Goal: Task Accomplishment & Management: Manage account settings

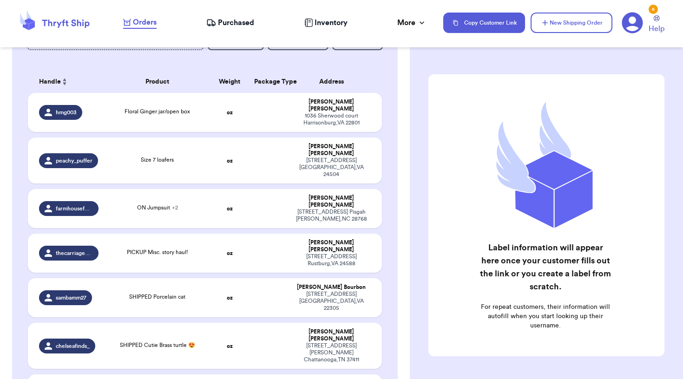
scroll to position [138, 0]
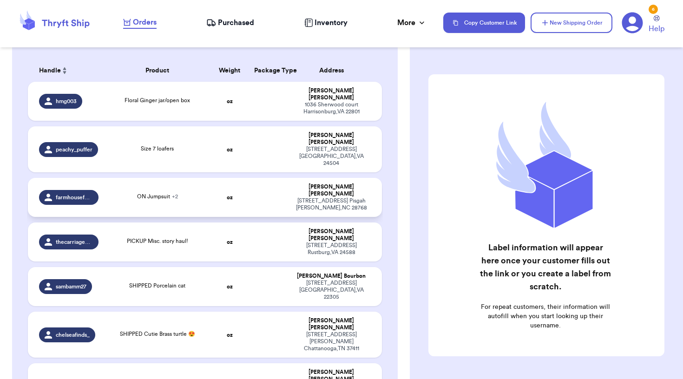
click at [176, 194] on span "+ 2" at bounding box center [175, 197] width 6 height 6
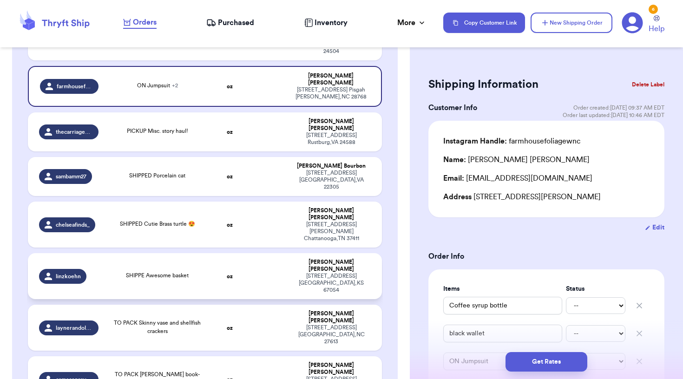
scroll to position [254, 0]
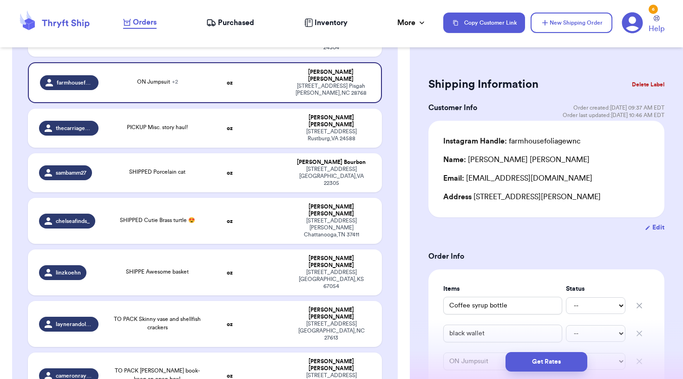
type input "Give Thanks Sign"
type input "Floral Tapestry"
type input "veg Clip on earrings"
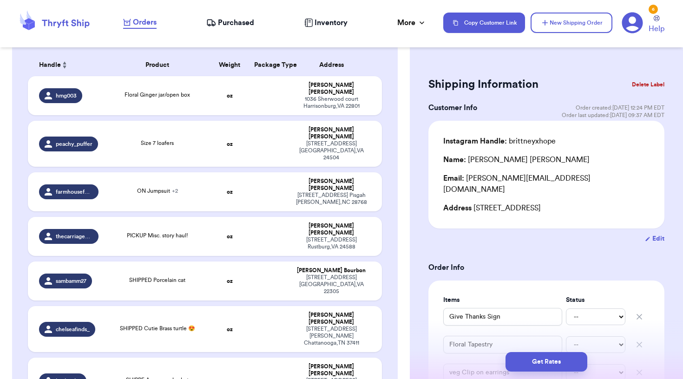
scroll to position [136, 0]
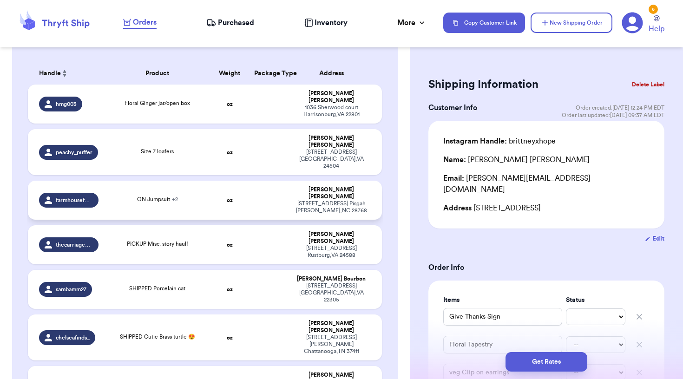
click at [244, 189] on td "oz" at bounding box center [229, 200] width 38 height 39
type input "Coffee syrup bottle"
type input "black wallet"
type input "ON Jumpsuit"
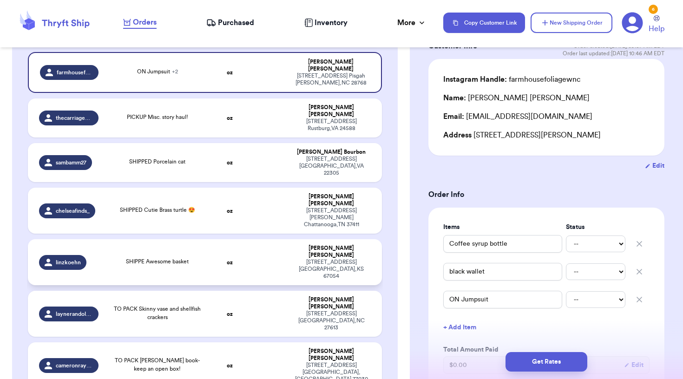
scroll to position [266, 0]
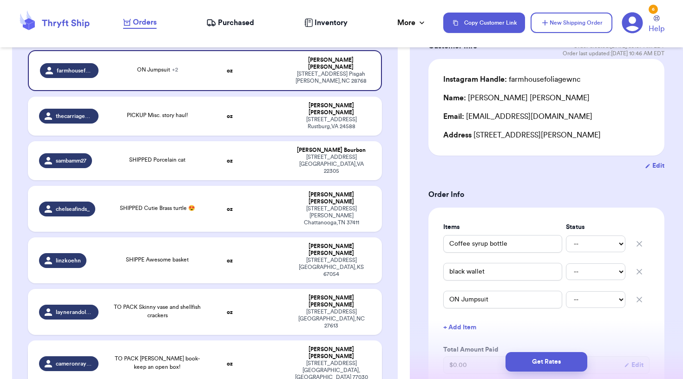
click at [312, 360] on div "[STREET_ADDRESS]" at bounding box center [331, 370] width 79 height 21
type input "TO PACK [PERSON_NAME] book- keep an open box!"
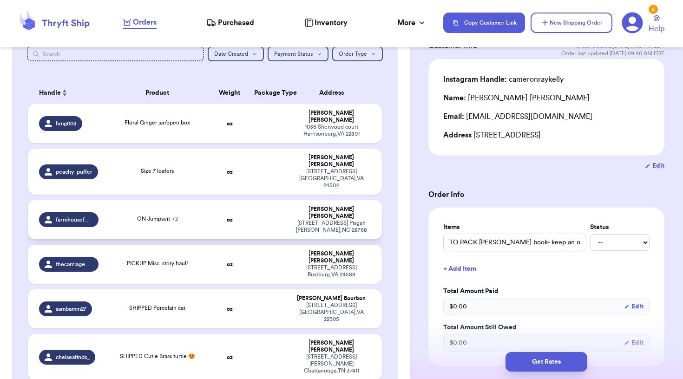
scroll to position [116, 0]
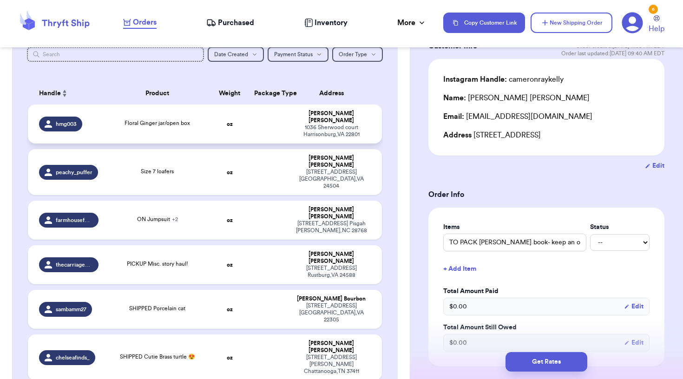
click at [332, 127] on div "[STREET_ADDRESS]" at bounding box center [331, 131] width 79 height 14
type input "Floral Ginger jar/open box"
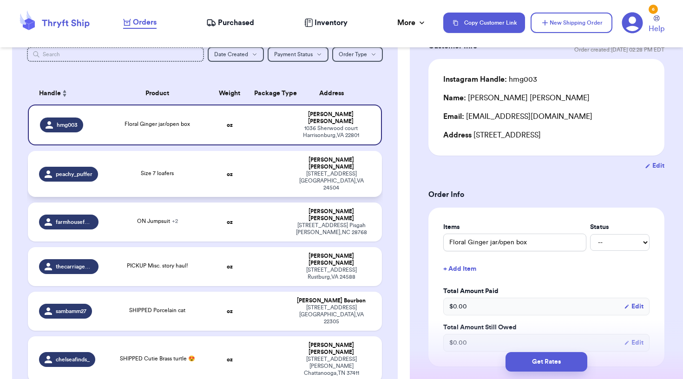
click at [351, 172] on div "[STREET_ADDRESS]" at bounding box center [331, 181] width 79 height 21
type input "Size 7 loafers"
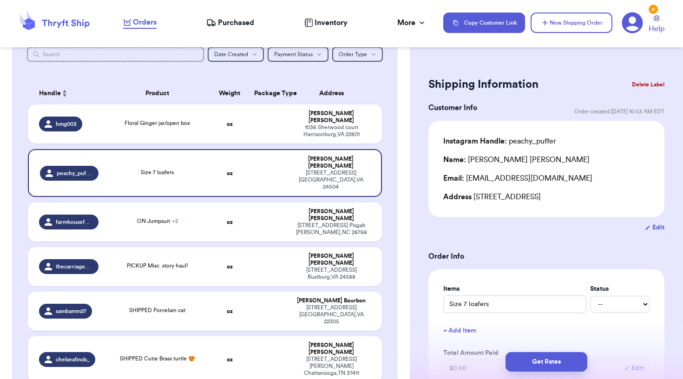
scroll to position [0, 0]
click at [647, 85] on button "Delete Label" at bounding box center [648, 84] width 40 height 20
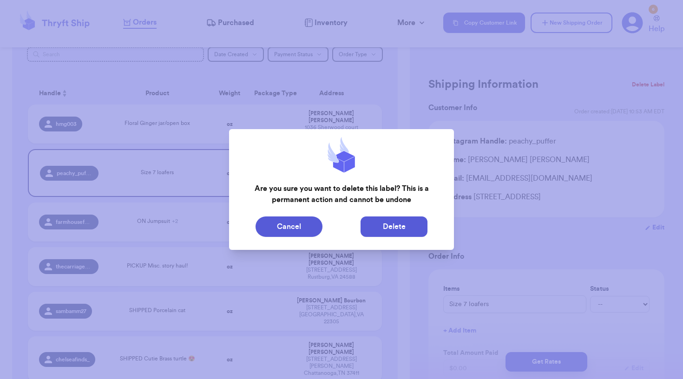
click at [403, 231] on button "Delete" at bounding box center [394, 226] width 67 height 20
type input "Floral Ginger jar/open box"
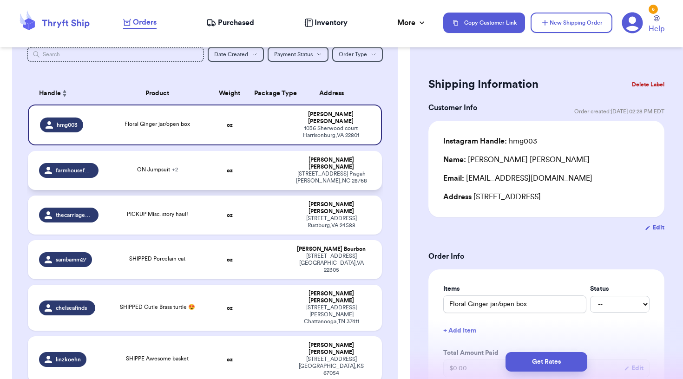
click at [340, 177] on td "[PERSON_NAME] [STREET_ADDRESS][PERSON_NAME]" at bounding box center [334, 170] width 95 height 39
type input "Coffee syrup bottle"
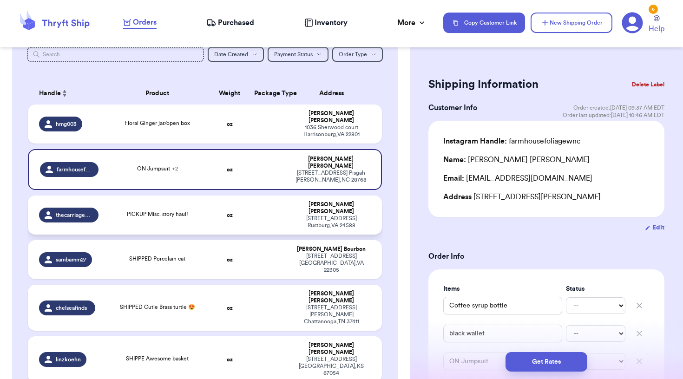
click at [339, 215] on div "[STREET_ADDRESS]" at bounding box center [331, 222] width 79 height 14
type input "PICKUP Misc. story haul!"
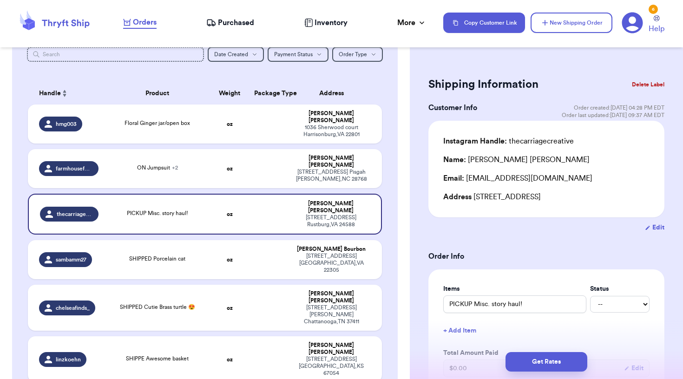
click at [651, 84] on button "Delete Label" at bounding box center [648, 84] width 40 height 20
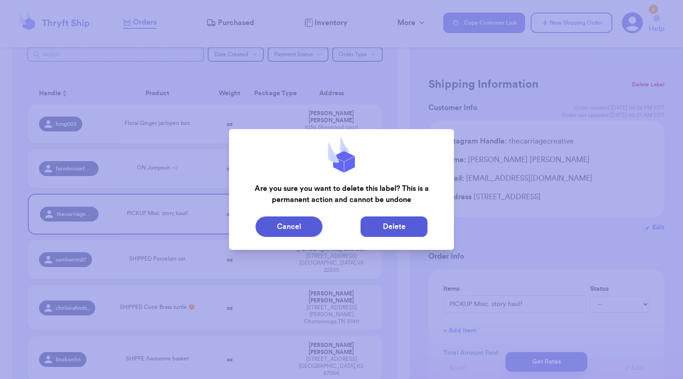
click at [401, 230] on button "Delete" at bounding box center [394, 226] width 67 height 20
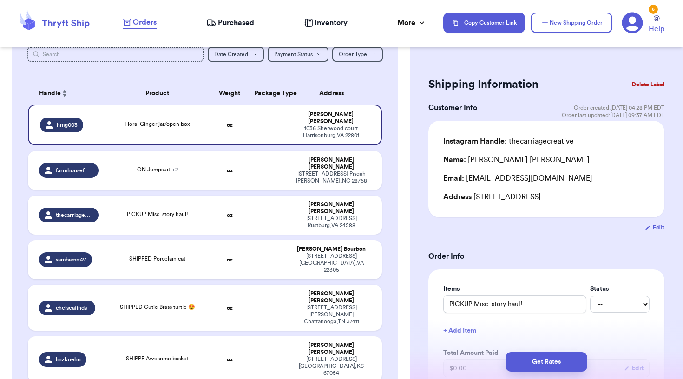
type input "Floral Ginger jar/open box"
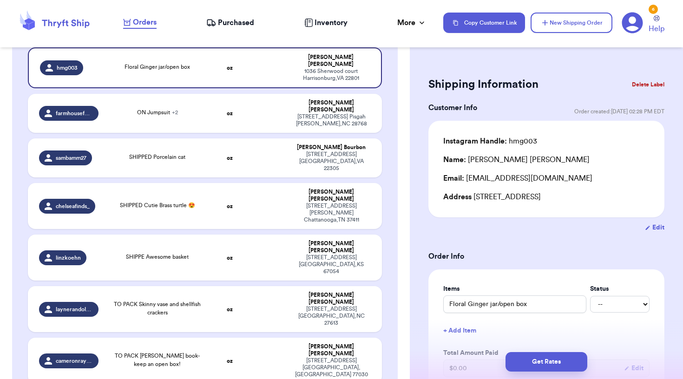
scroll to position [175, 0]
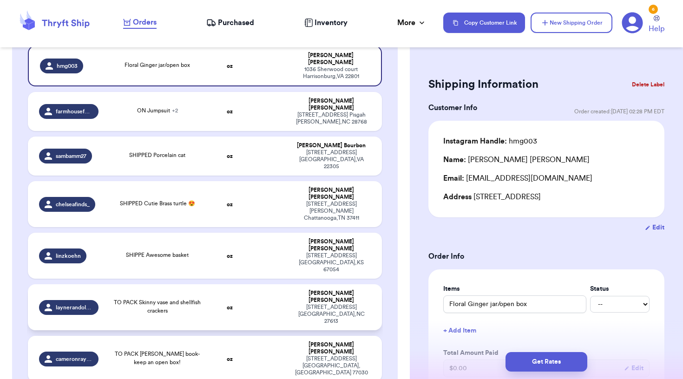
click at [250, 284] on td at bounding box center [268, 307] width 38 height 46
type input "TO PACK Skinny vase and shellfish crackers"
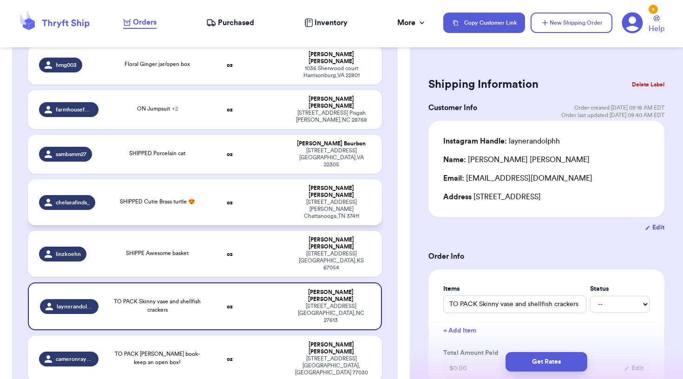
click at [293, 199] on div "[STREET_ADDRESS][PERSON_NAME]" at bounding box center [331, 209] width 79 height 21
type input "SHIPPED Cutie Brass turtle 😍"
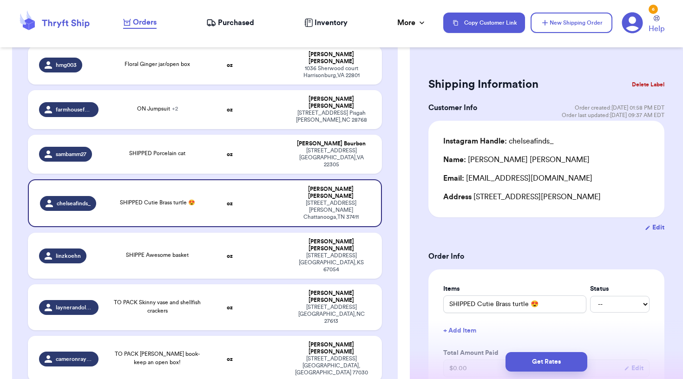
click at [638, 86] on button "Delete Label" at bounding box center [648, 84] width 40 height 20
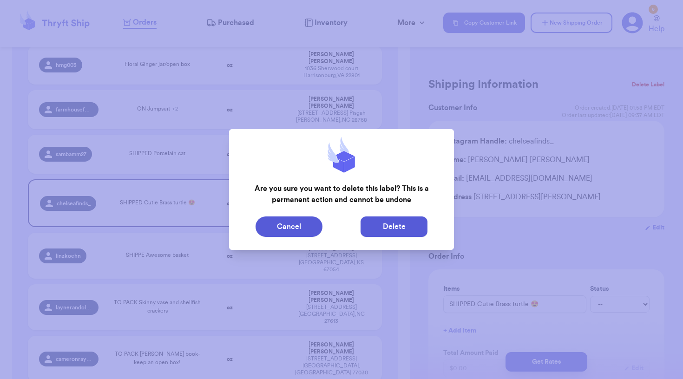
click at [412, 229] on button "Delete" at bounding box center [394, 226] width 67 height 20
type input "Floral Ginger jar/open box"
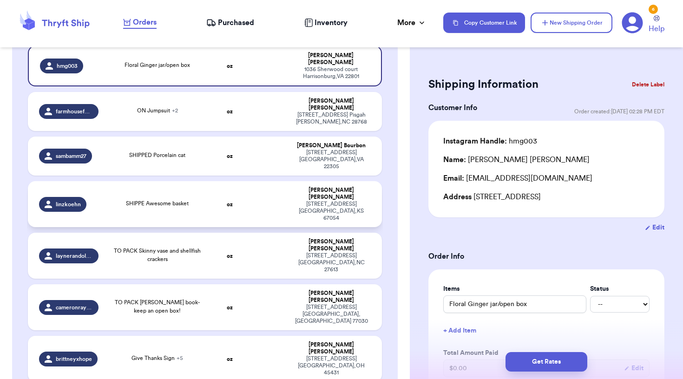
drag, startPoint x: 243, startPoint y: 187, endPoint x: 275, endPoint y: 181, distance: 32.2
click at [244, 187] on td "oz" at bounding box center [229, 204] width 38 height 46
type input "SHIPPE Awesome basket"
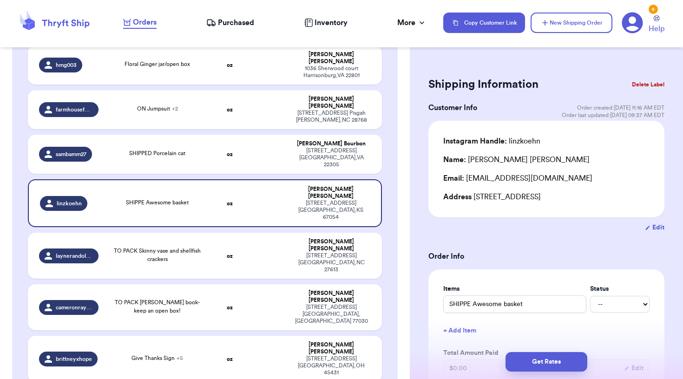
click at [645, 85] on button "Delete Label" at bounding box center [648, 84] width 40 height 20
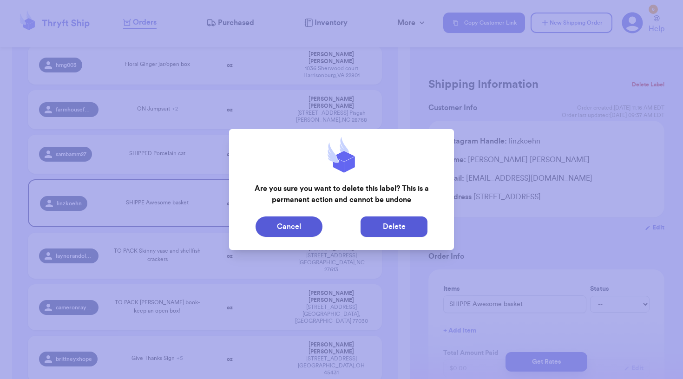
click at [400, 227] on button "Delete" at bounding box center [394, 226] width 67 height 20
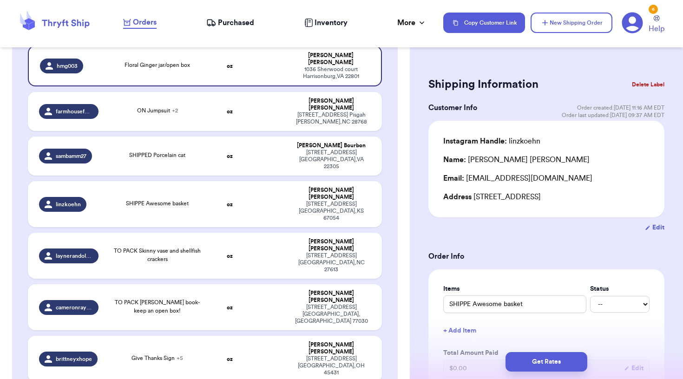
type input "Floral Ginger jar/open box"
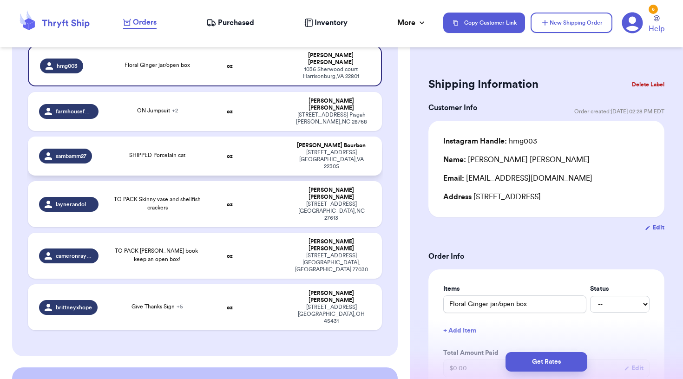
click at [263, 154] on td at bounding box center [268, 156] width 38 height 39
type input "SHIPPED Porcelain cat"
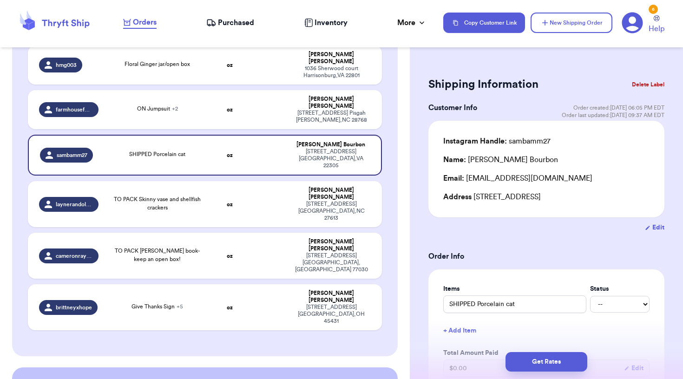
click at [643, 85] on button "Delete Label" at bounding box center [648, 84] width 40 height 20
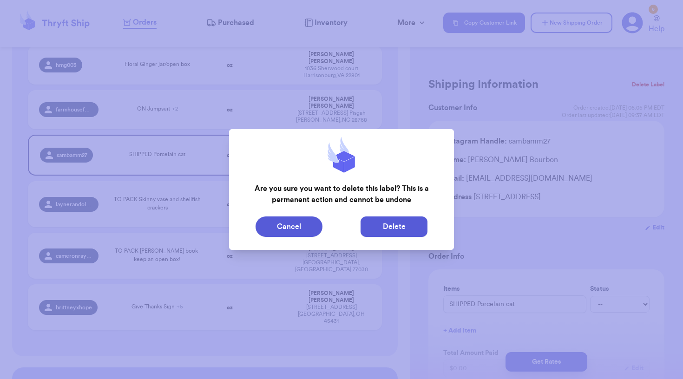
click at [382, 230] on button "Delete" at bounding box center [394, 226] width 67 height 20
type input "Floral Ginger jar/open box"
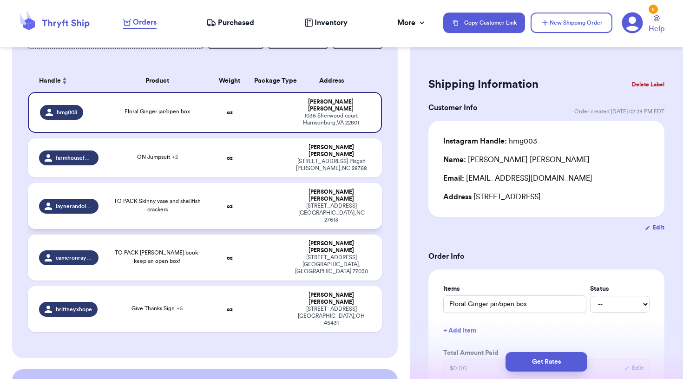
scroll to position [116, 0]
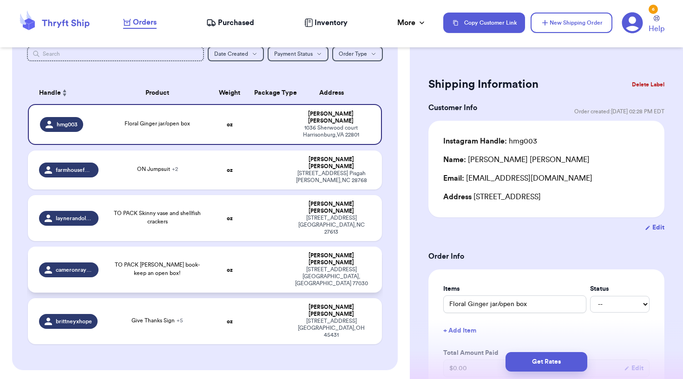
click at [190, 247] on td "TO PACK [PERSON_NAME] book- keep an open box!" at bounding box center [157, 270] width 106 height 46
type input "TO PACK [PERSON_NAME] book- keep an open box!"
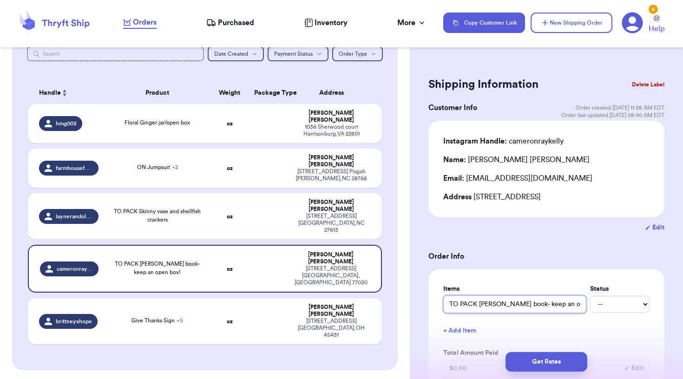
drag, startPoint x: 477, startPoint y: 306, endPoint x: 426, endPoint y: 305, distance: 51.6
type input "O [PERSON_NAME] book- keep an open box!"
type input "OP [PERSON_NAME] book- keep an open box!"
type input "OPE [PERSON_NAME] book- keep an open box!"
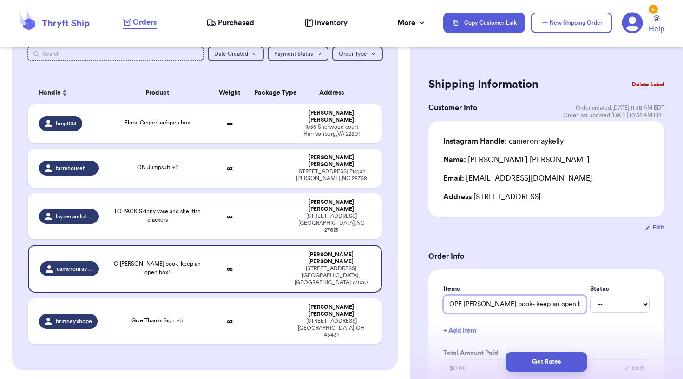
type input "OPEN [PERSON_NAME] book- keep an open box!"
click at [219, 298] on td "oz" at bounding box center [229, 321] width 38 height 46
type input "Give Thanks Sign"
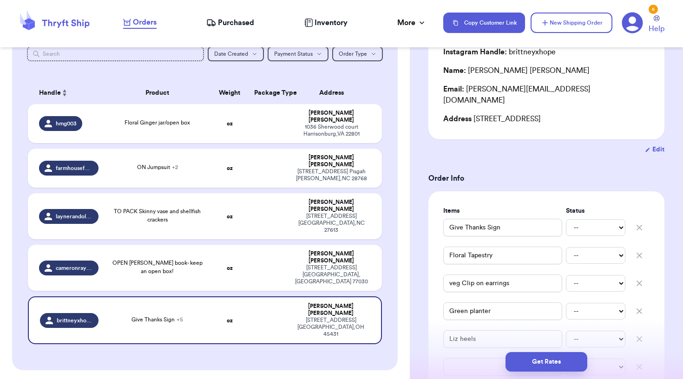
scroll to position [95, 0]
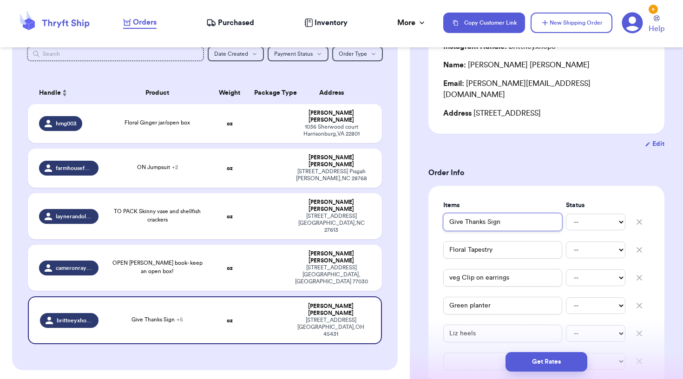
click at [450, 213] on input "Give Thanks Sign" at bounding box center [502, 222] width 119 height 18
type input "OGive Thanks Sign"
type input "OPGive Thanks Sign"
type input "OPEGive Thanks Sign"
type input "OPENGive Thanks Sign"
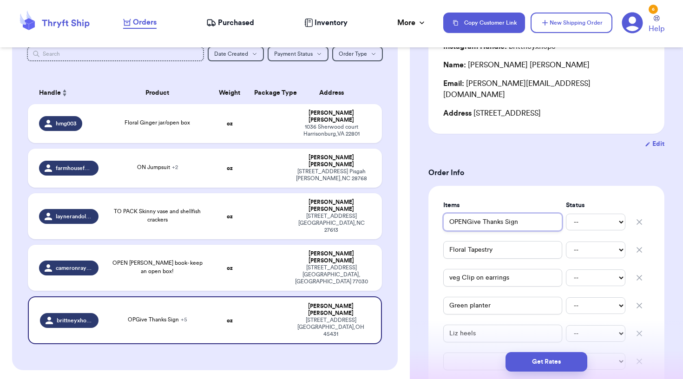
type input "OPEN Give Thanks Sign"
click at [150, 209] on span "TO PACK Skinny vase and shellfish crackers" at bounding box center [157, 216] width 87 height 14
type input "TO PACK Skinny vase and shellfish crackers"
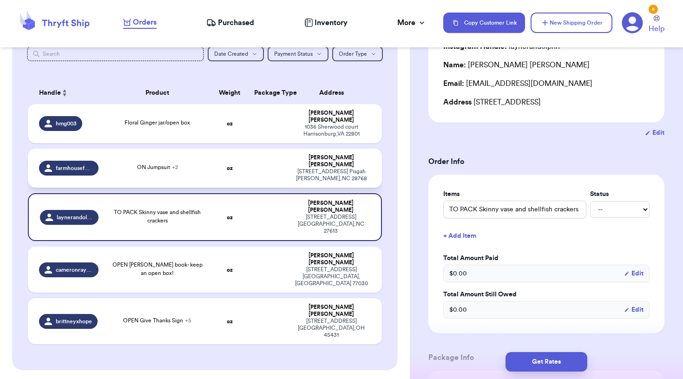
click at [194, 173] on td "ON Jumpsuit + 2" at bounding box center [157, 168] width 106 height 39
type input "Coffee syrup bottle"
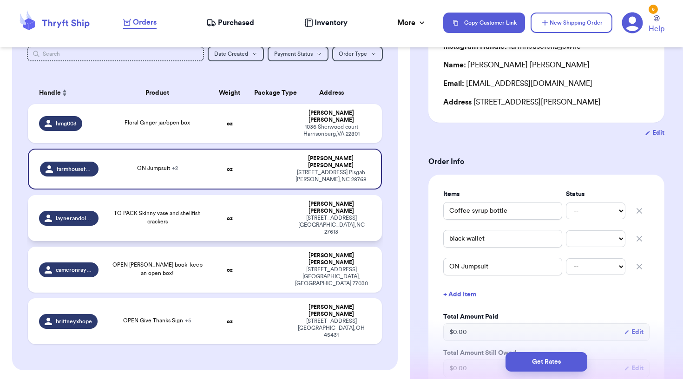
click at [285, 213] on td at bounding box center [268, 218] width 38 height 46
type input "TO PACK Skinny vase and shellfish crackers"
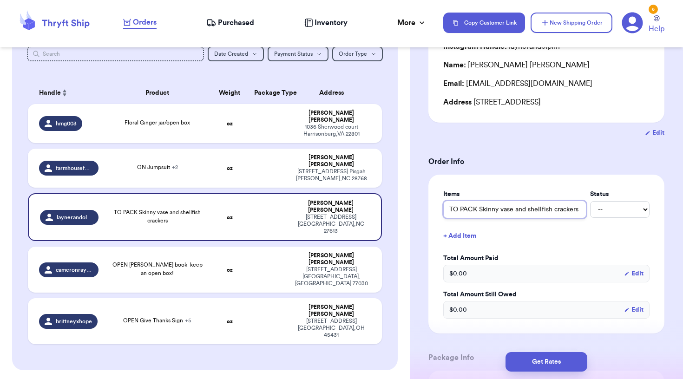
drag, startPoint x: 481, startPoint y: 223, endPoint x: 422, endPoint y: 221, distance: 59.5
click at [422, 221] on div "Shipping Information Delete Label Customer Info Order created: [DATE] 09:18 AM …" at bounding box center [546, 356] width 273 height 790
type input "kinny vase and shellfish crackers"
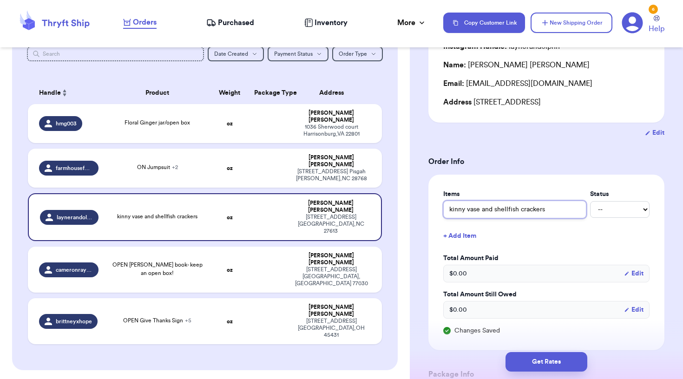
type input "Okinny vase and shellfish crackers"
type input "OPkinny vase and shellfish crackers"
type input "OPEkinny vase and shellfish crackers"
type input "OPENkinny vase and shellfish crackers"
type input "OPEN kinny vase and shellfish crackers"
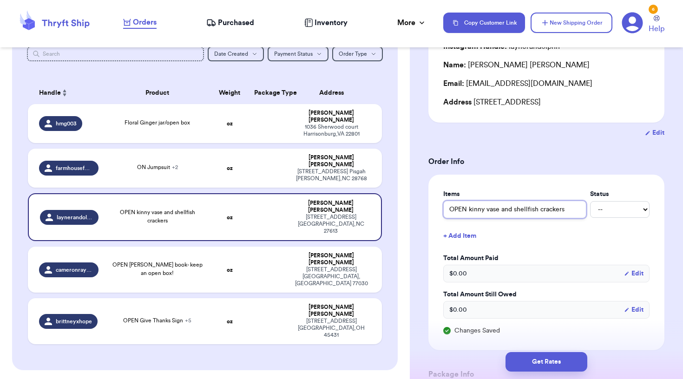
type input "OPEN Skinny vase and shellfish crackers"
click at [492, 167] on h3 "Order Info" at bounding box center [546, 161] width 236 height 11
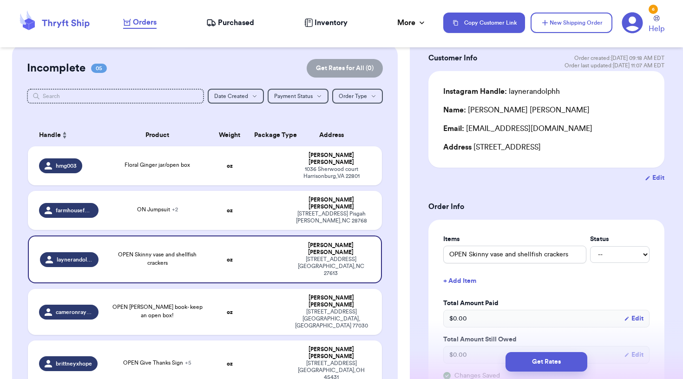
scroll to position [45, 0]
